Goal: Navigation & Orientation: Find specific page/section

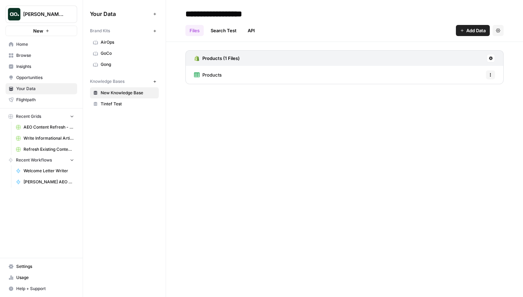
click at [31, 12] on span "[PERSON_NAME] testing" at bounding box center [44, 14] width 42 height 7
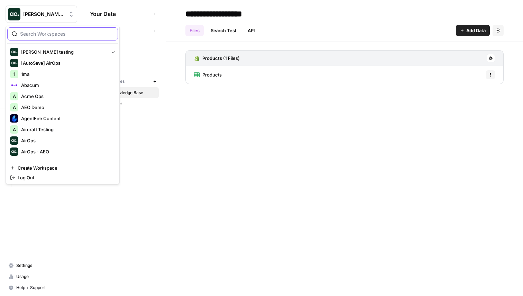
click at [52, 33] on input "search" at bounding box center [66, 33] width 93 height 7
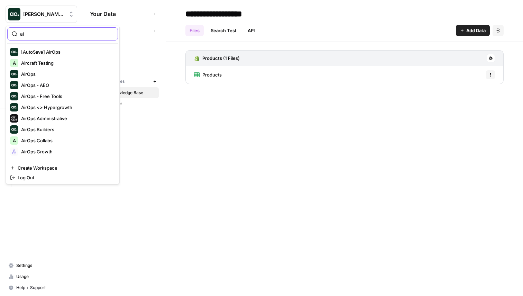
type input "a"
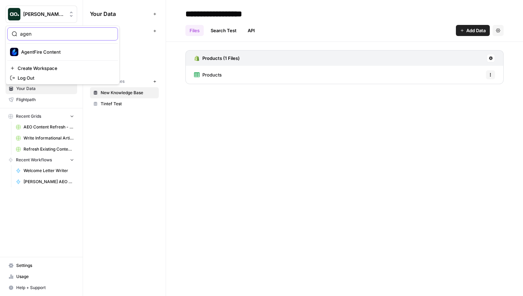
type input "agen"
click at [37, 53] on span "AgentFire Content" at bounding box center [66, 51] width 91 height 7
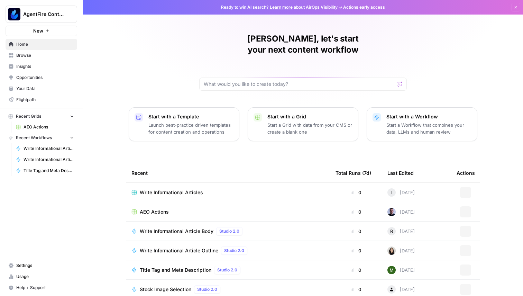
click at [39, 83] on link "Your Data" at bounding box center [42, 88] width 72 height 11
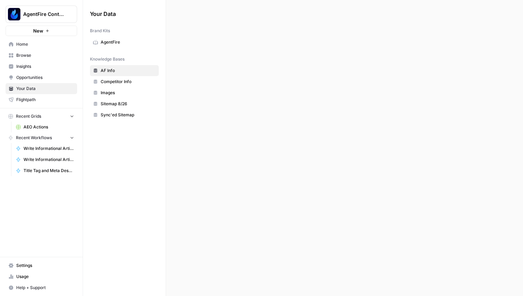
click at [39, 78] on span "Opportunities" at bounding box center [45, 77] width 58 height 6
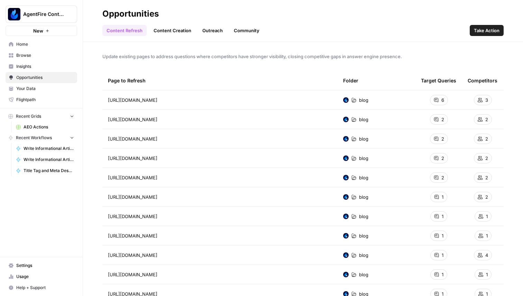
click at [165, 30] on link "Content Creation" at bounding box center [173, 30] width 46 height 11
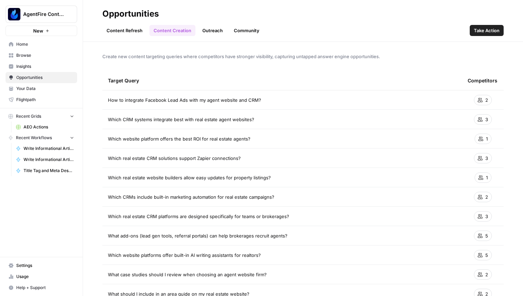
click at [120, 31] on link "Content Refresh" at bounding box center [124, 30] width 44 height 11
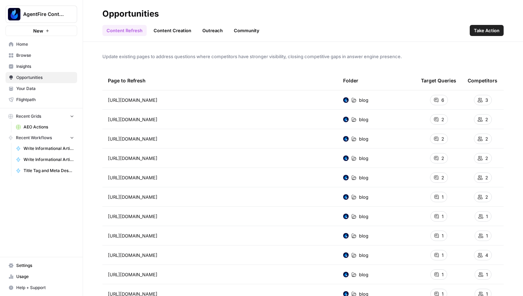
click at [221, 27] on link "Outreach" at bounding box center [212, 30] width 29 height 11
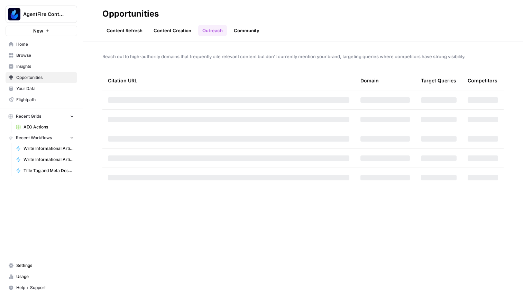
click at [242, 29] on link "Community" at bounding box center [247, 30] width 34 height 11
click at [166, 33] on link "Content Creation" at bounding box center [173, 30] width 46 height 11
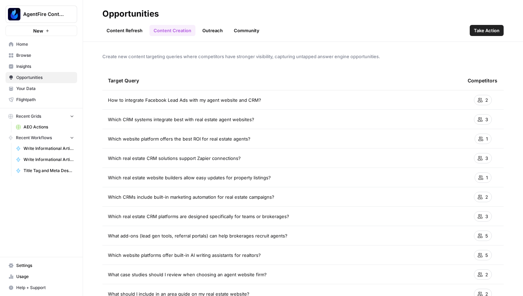
click at [115, 25] on div "Content Refresh Content Creation Outreach Community Take Action" at bounding box center [302, 27] width 401 height 17
click at [118, 29] on link "Content Refresh" at bounding box center [124, 30] width 44 height 11
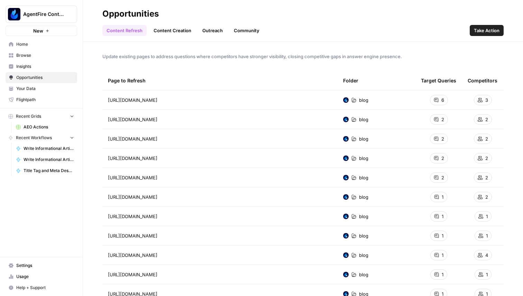
click at [172, 30] on link "Content Creation" at bounding box center [173, 30] width 46 height 11
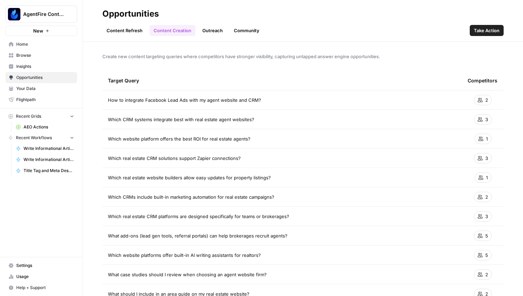
click at [211, 31] on link "Outreach" at bounding box center [212, 30] width 29 height 11
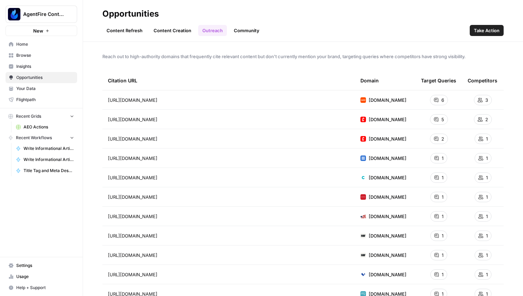
click at [268, 36] on div "Content Refresh Content Creation Outreach Community Take Action" at bounding box center [302, 27] width 401 height 17
click at [252, 31] on link "Community" at bounding box center [247, 30] width 34 height 11
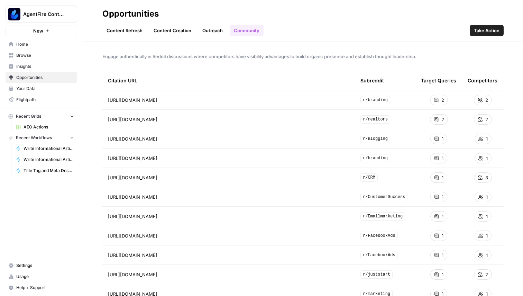
click at [218, 31] on link "Outreach" at bounding box center [212, 30] width 29 height 11
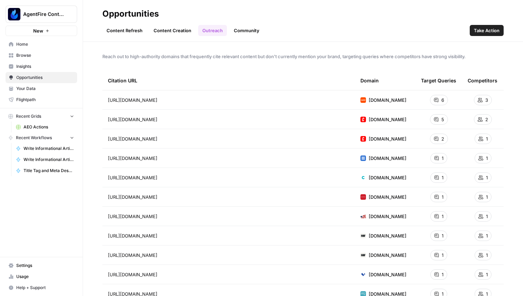
click at [177, 31] on link "Content Creation" at bounding box center [173, 30] width 46 height 11
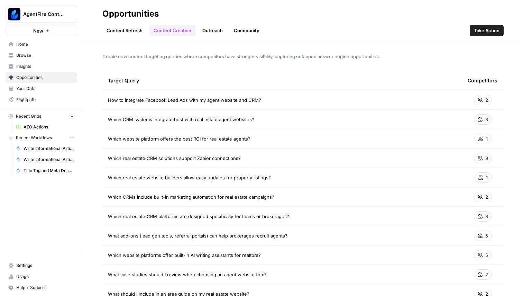
click at [119, 30] on link "Content Refresh" at bounding box center [124, 30] width 44 height 11
